Goal: Find specific page/section: Find specific page/section

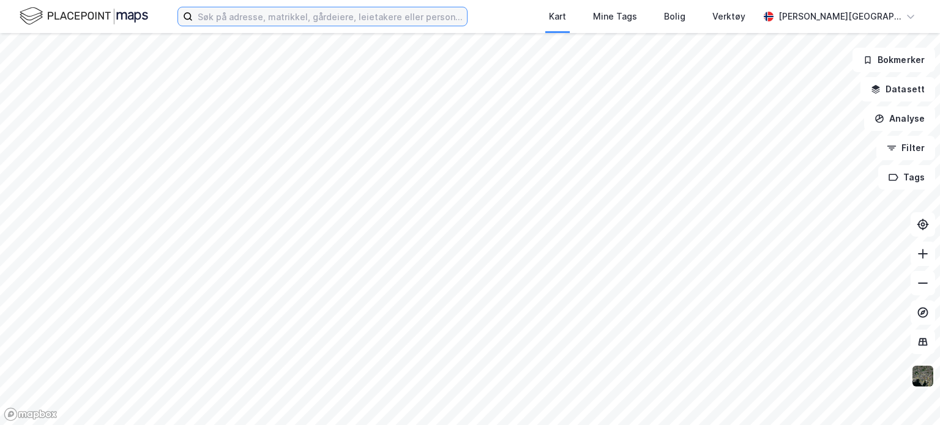
click at [308, 12] on input at bounding box center [330, 16] width 274 height 18
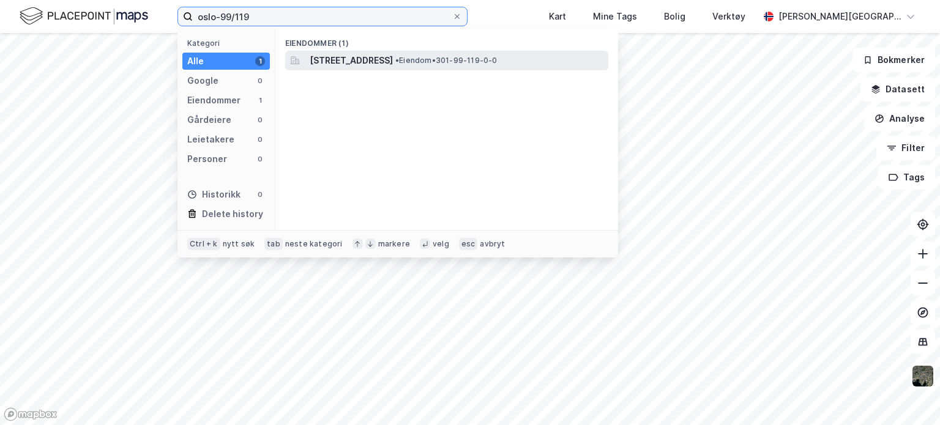
type input "oslo-99/119"
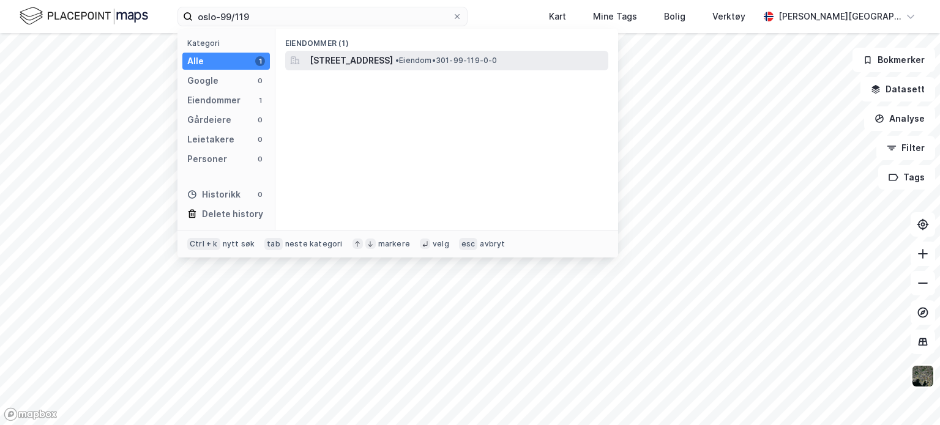
click at [393, 56] on span "[STREET_ADDRESS]" at bounding box center [351, 60] width 83 height 15
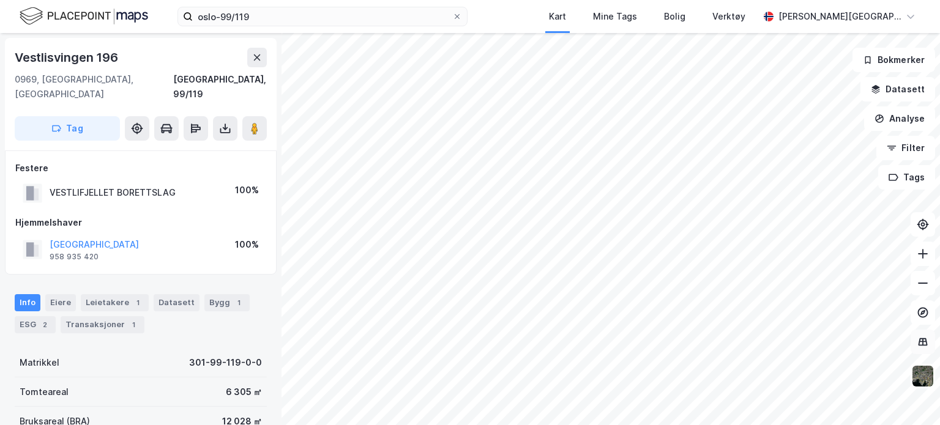
click at [927, 353] on button at bounding box center [923, 342] width 24 height 24
click at [927, 351] on button at bounding box center [923, 342] width 24 height 24
click at [911, 88] on button "Datasett" at bounding box center [897, 89] width 75 height 24
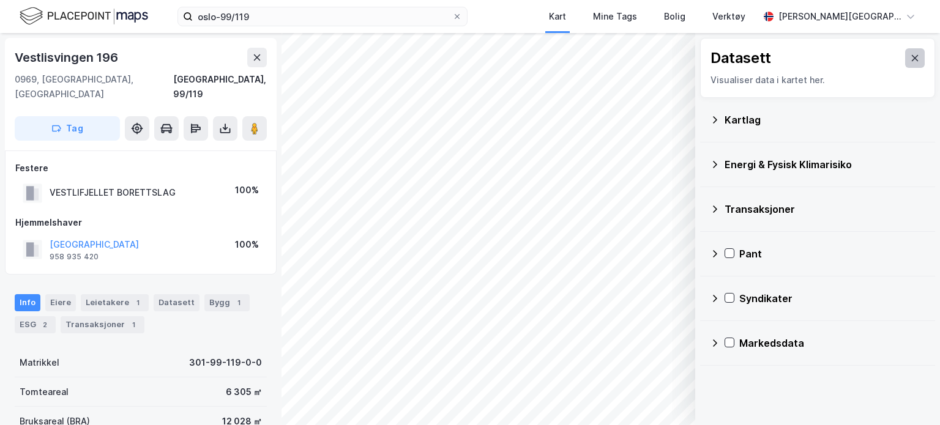
click at [910, 61] on icon at bounding box center [915, 58] width 10 height 10
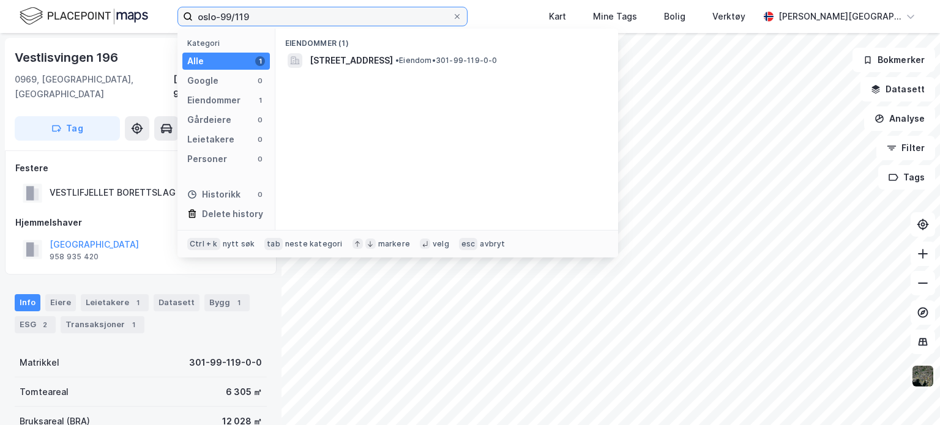
drag, startPoint x: 268, startPoint y: 20, endPoint x: 151, endPoint y: 19, distance: 116.9
click at [151, 19] on div "oslo-99/119 Kategori Alle 1 Google 0 Eiendommer 1 Gårdeiere 0 Leietakere 0 Pers…" at bounding box center [470, 16] width 940 height 33
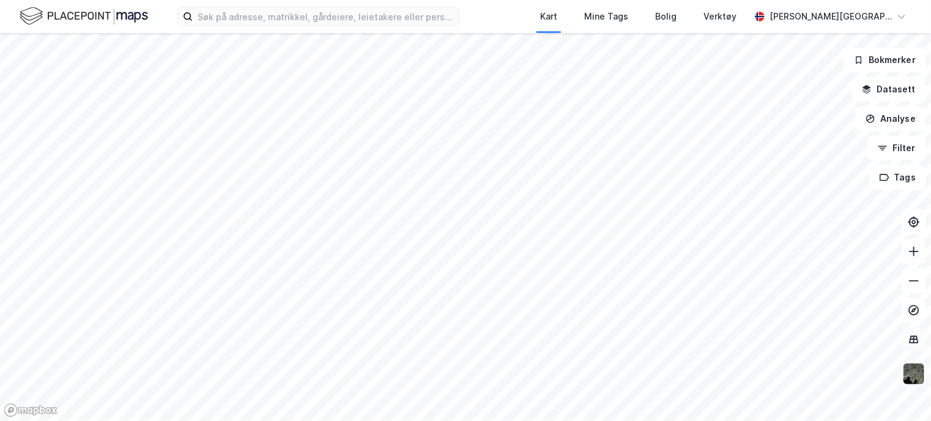
click at [915, 343] on icon at bounding box center [914, 340] width 12 height 12
click at [916, 348] on button at bounding box center [914, 339] width 24 height 24
click at [304, 15] on input at bounding box center [326, 16] width 266 height 18
paste input "oslo-99/119"
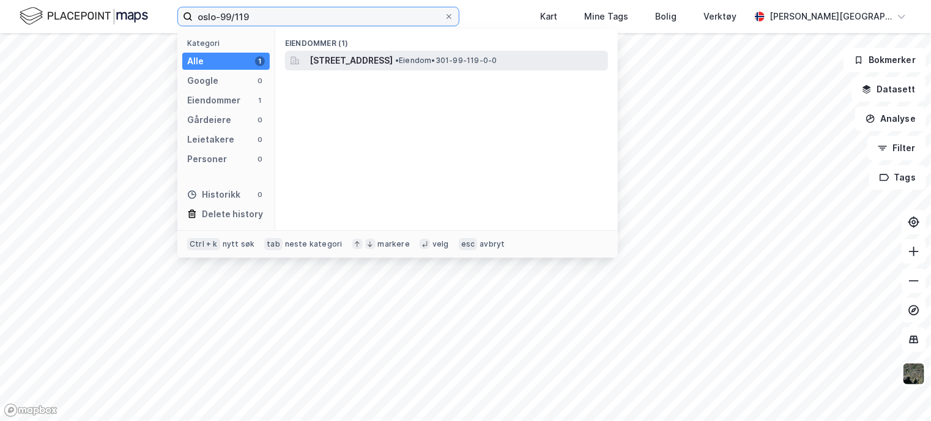
type input "oslo-99/119"
click at [343, 59] on span "[STREET_ADDRESS]" at bounding box center [351, 60] width 83 height 15
